Goal: Task Accomplishment & Management: Complete application form

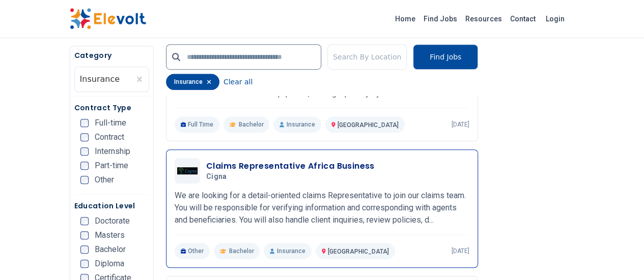
scroll to position [356, 0]
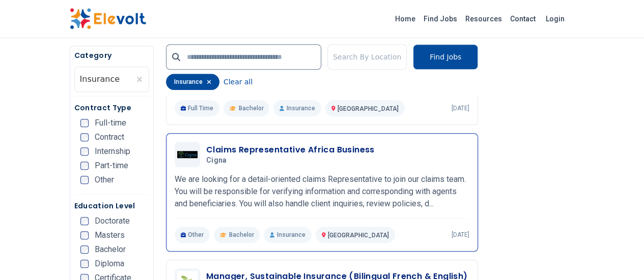
click at [295, 150] on h3 "Claims Representative Africa Business" at bounding box center [290, 150] width 168 height 12
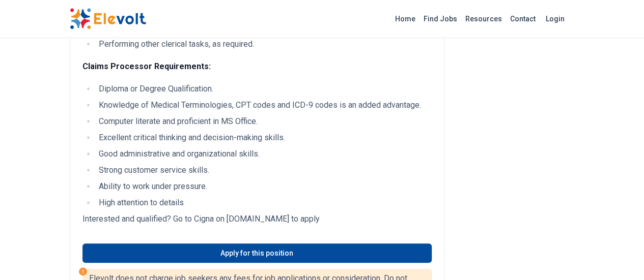
scroll to position [509, 0]
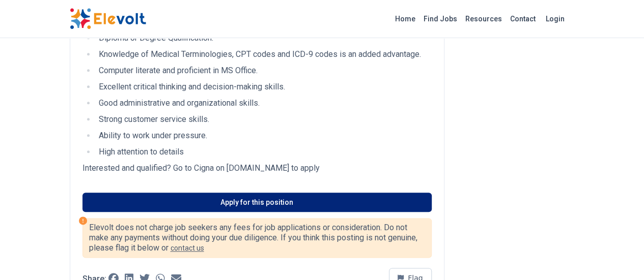
click at [236, 193] on link "Apply for this position" at bounding box center [256, 202] width 349 height 19
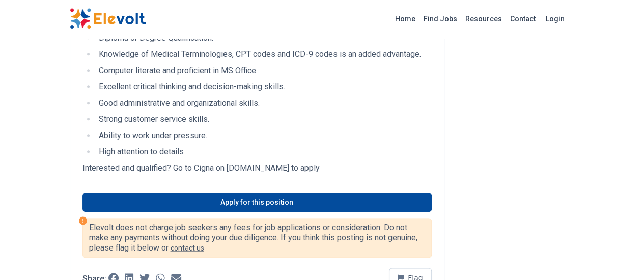
scroll to position [611, 0]
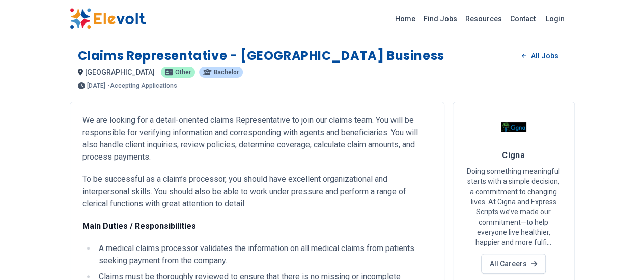
scroll to position [0, 0]
